Goal: Task Accomplishment & Management: Use online tool/utility

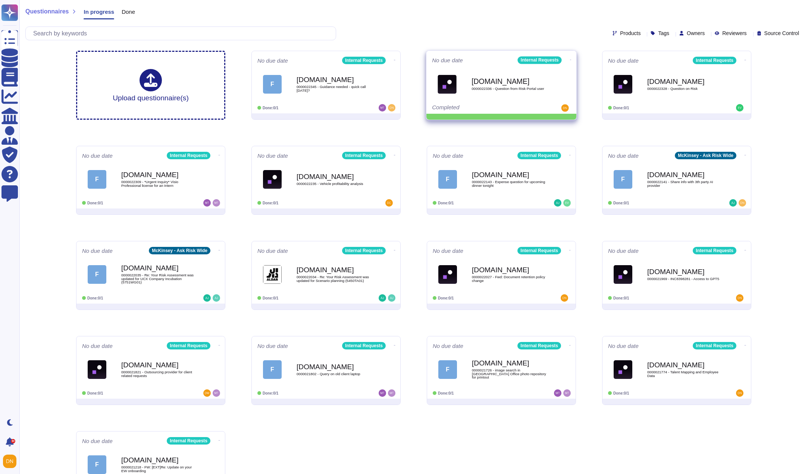
click at [570, 59] on icon at bounding box center [570, 60] width 1 height 2
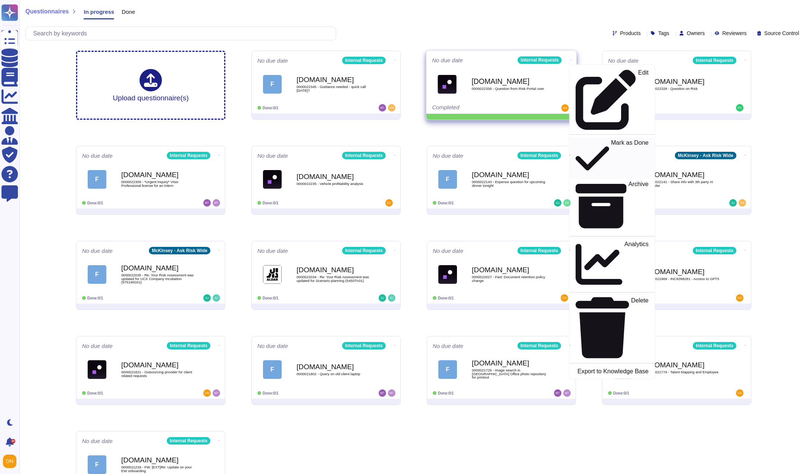
click at [611, 140] on p "Mark as Done" at bounding box center [630, 159] width 38 height 38
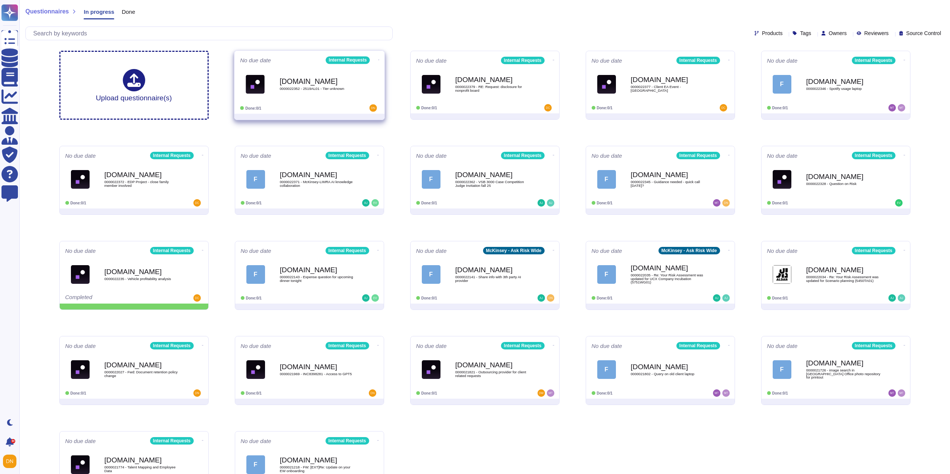
click at [325, 104] on div "No due date Internal Requests [DOMAIN_NAME] 0000022352 - 2519AL01 - Tier unknow…" at bounding box center [309, 82] width 150 height 63
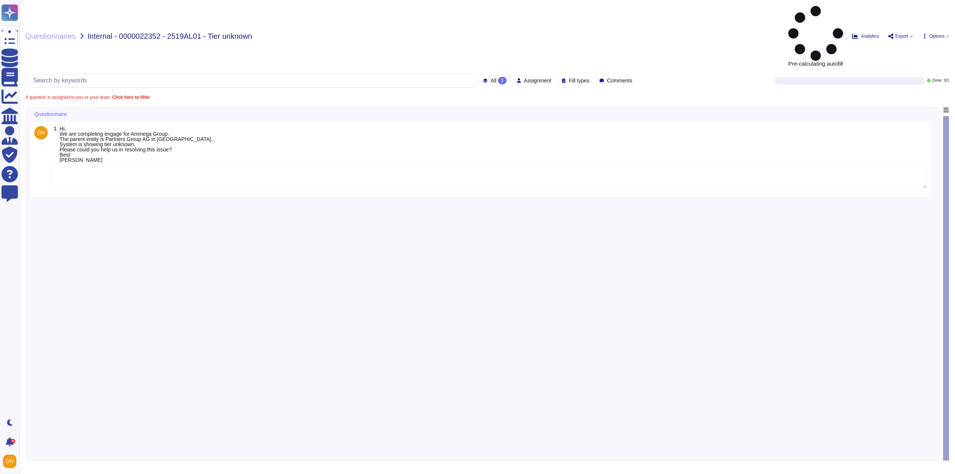
click at [166, 166] on textarea at bounding box center [489, 177] width 876 height 23
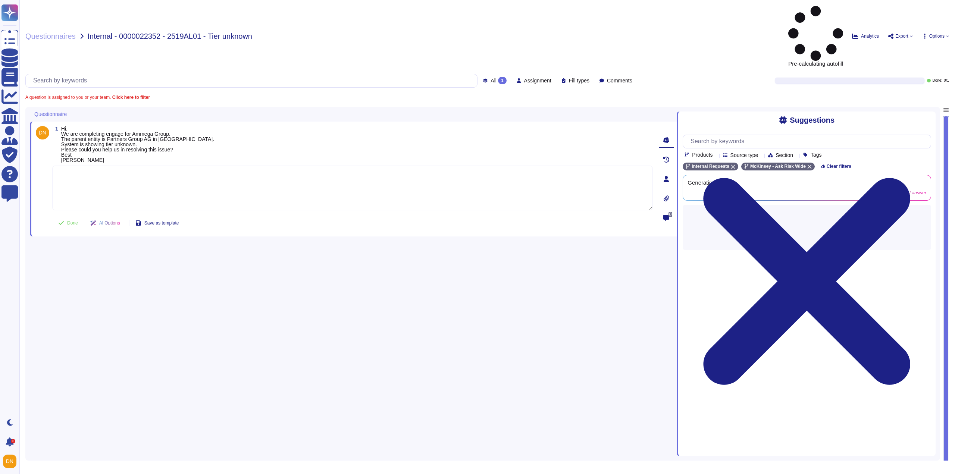
paste textarea "It appears that the issues you’re encountering - specifically, the inability to…"
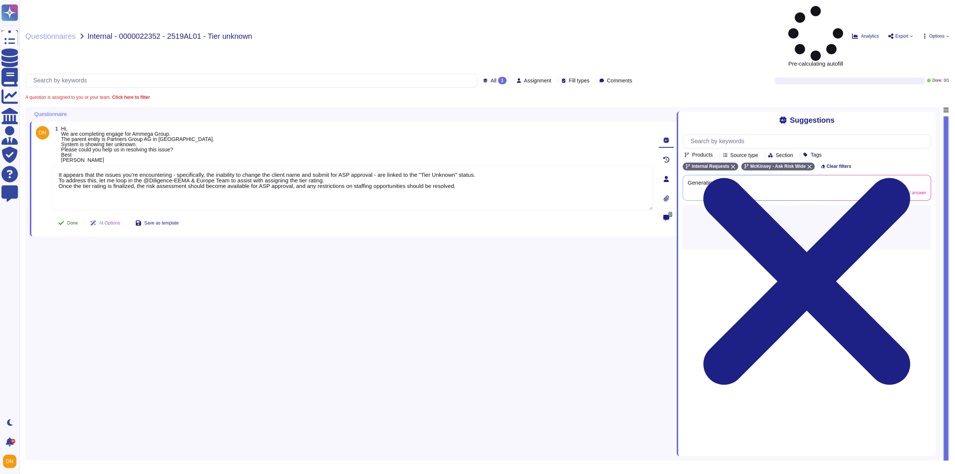
type textarea "It appears that the issues you’re encountering - specifically, the inability to…"
click at [72, 221] on span "Done" at bounding box center [72, 223] width 11 height 4
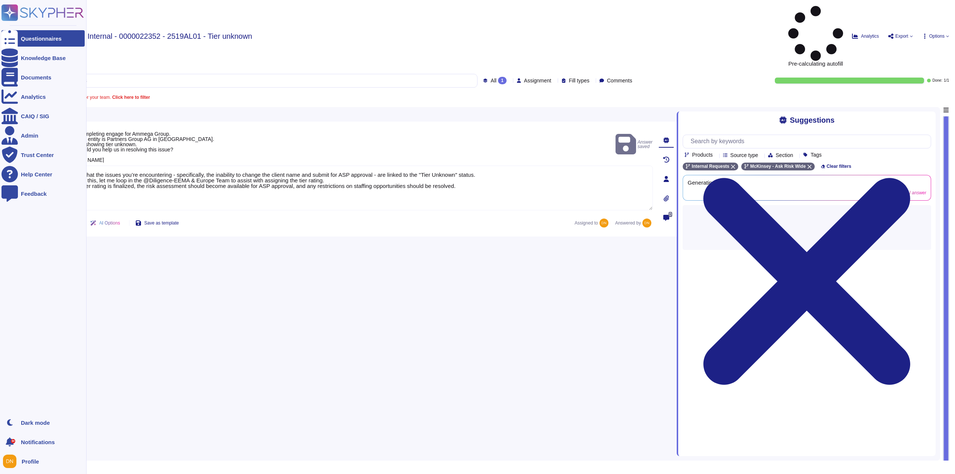
click at [12, 40] on icon at bounding box center [9, 39] width 16 height 22
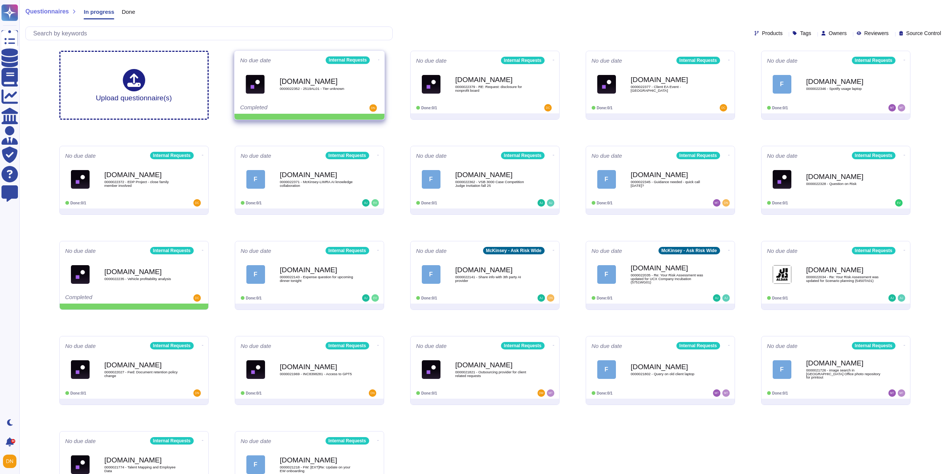
click at [314, 79] on b "[DOMAIN_NAME]" at bounding box center [316, 81] width 75 height 7
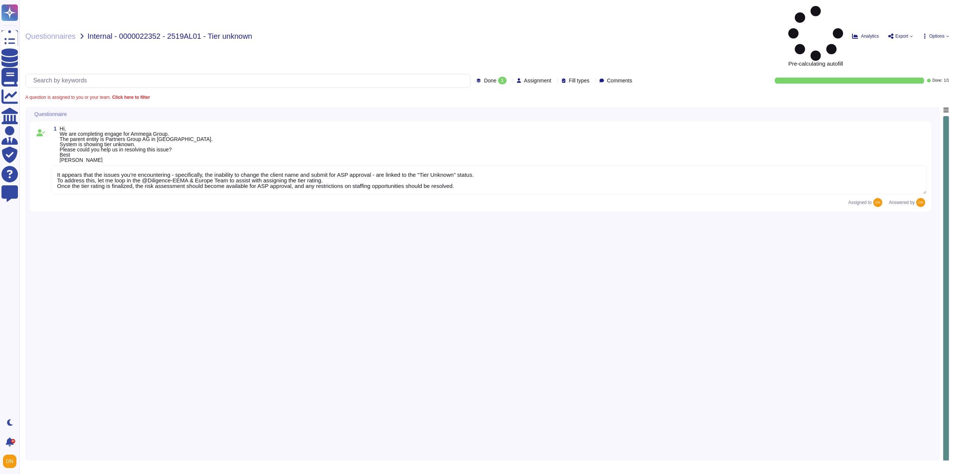
type textarea "It appears that the issues you’re encountering - specifically, the inability to…"
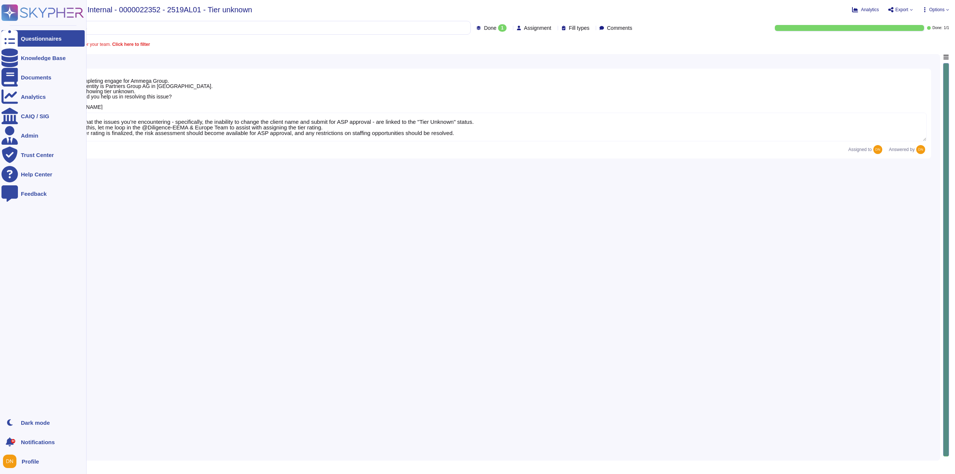
click at [14, 38] on div at bounding box center [9, 38] width 16 height 16
